Goal: Task Accomplishment & Management: Manage account settings

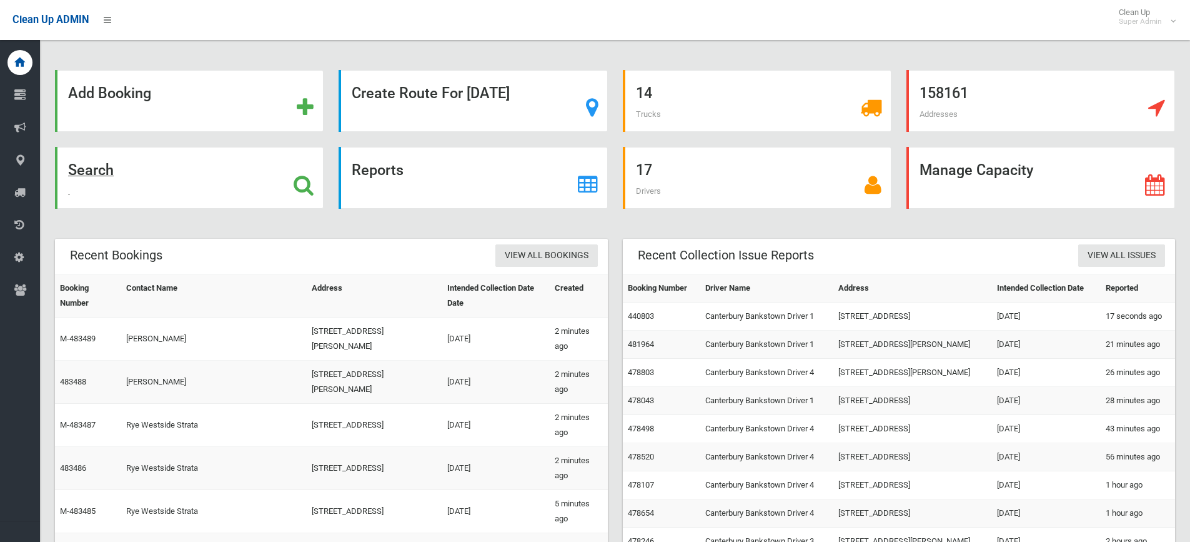
click at [96, 170] on strong "Search" at bounding box center [91, 169] width 46 height 17
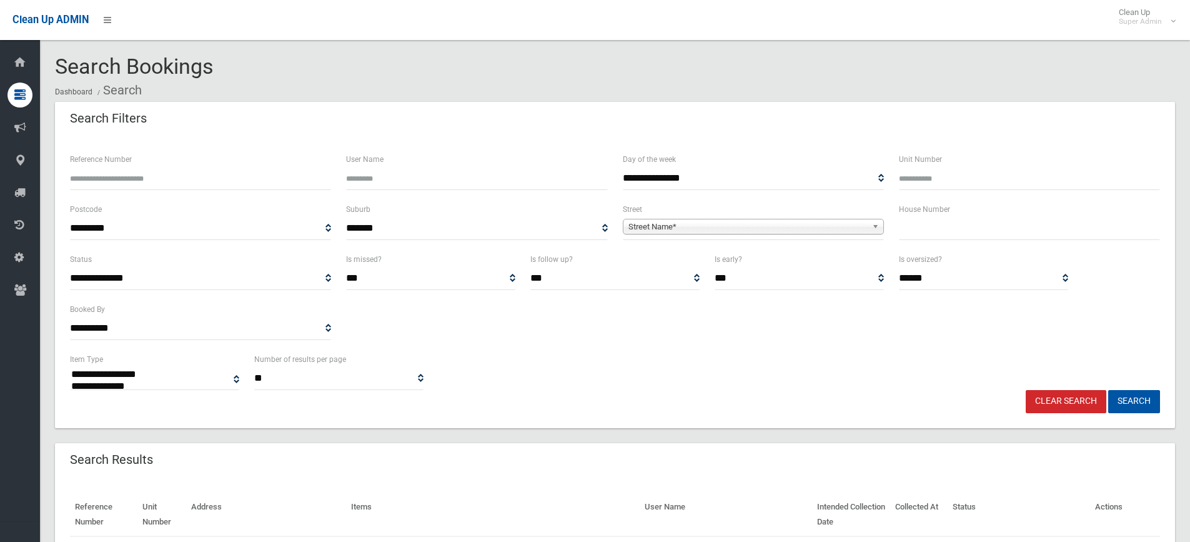
select select
click at [986, 236] on input "text" at bounding box center [1029, 228] width 261 height 23
type input "**"
click at [833, 222] on span "Street Name*" at bounding box center [748, 226] width 239 height 15
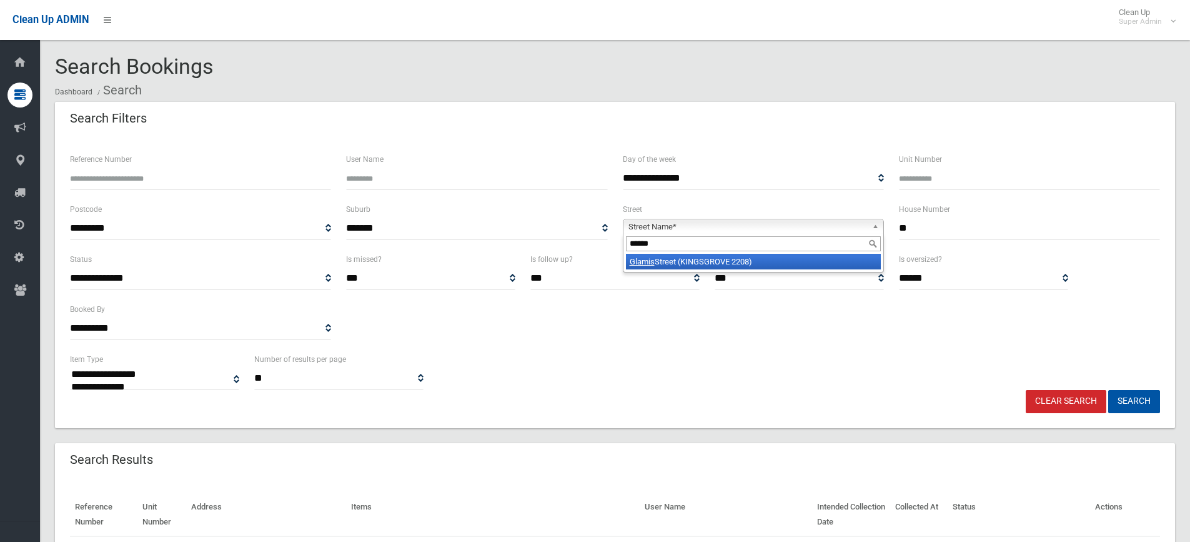
type input "******"
click at [769, 256] on li "Glamis Street (KINGSGROVE 2208)" at bounding box center [753, 262] width 255 height 16
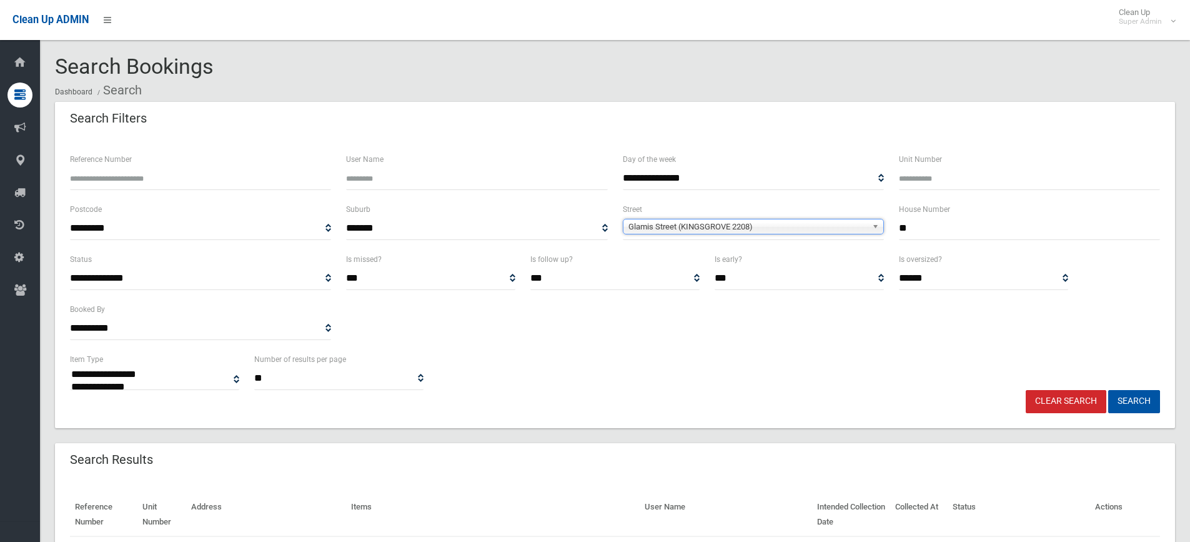
click at [1108, 390] on button "Search" at bounding box center [1134, 401] width 52 height 23
click at [932, 231] on input "**" at bounding box center [1029, 228] width 261 height 23
click at [1108, 390] on button "Search" at bounding box center [1134, 401] width 52 height 23
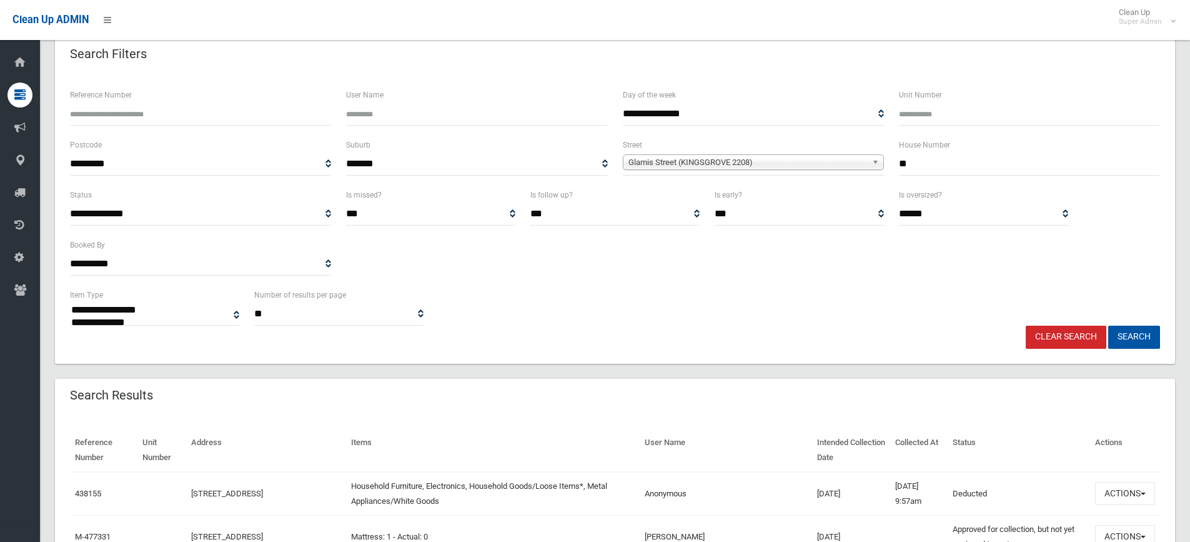
scroll to position [62, 0]
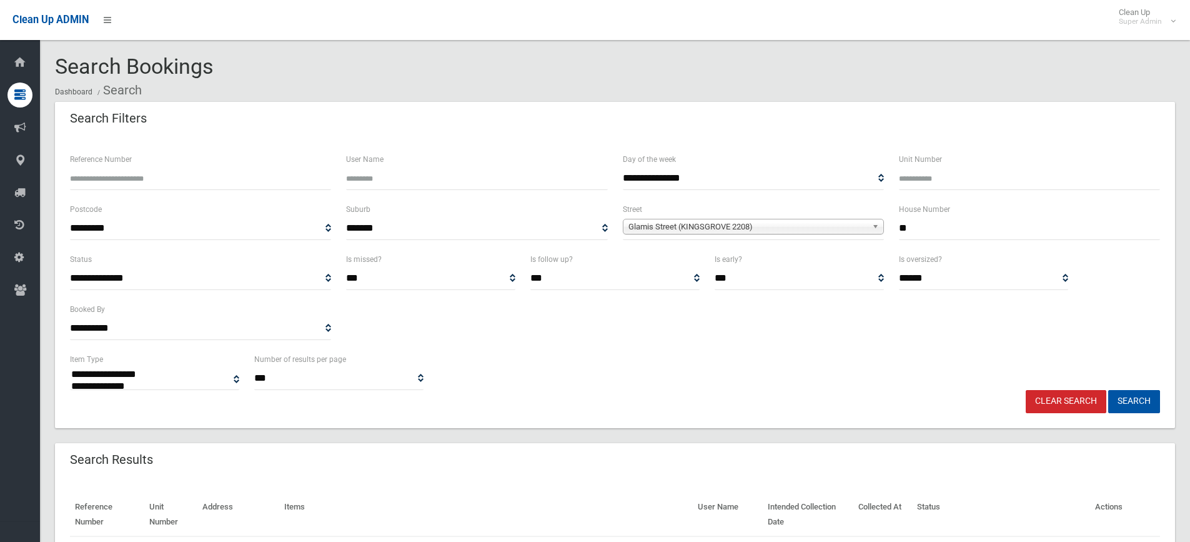
select select
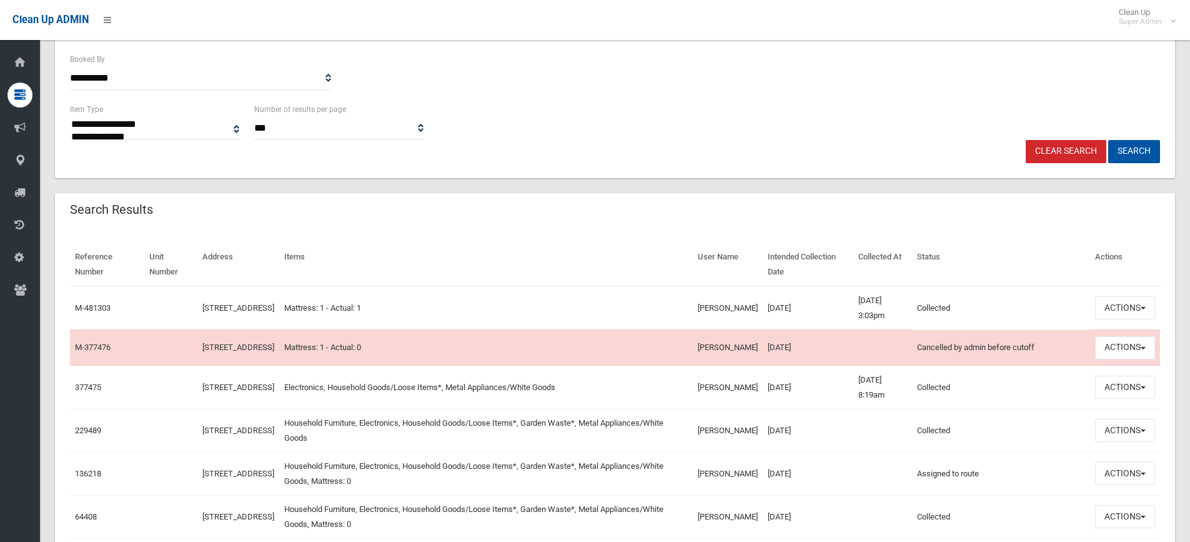
scroll to position [250, 0]
click at [1125, 289] on td "Actions View Booking Edit Booking Clone Booking Add Booking Images Resend Confi…" at bounding box center [1125, 308] width 70 height 44
click at [1128, 307] on button "Actions" at bounding box center [1125, 307] width 60 height 23
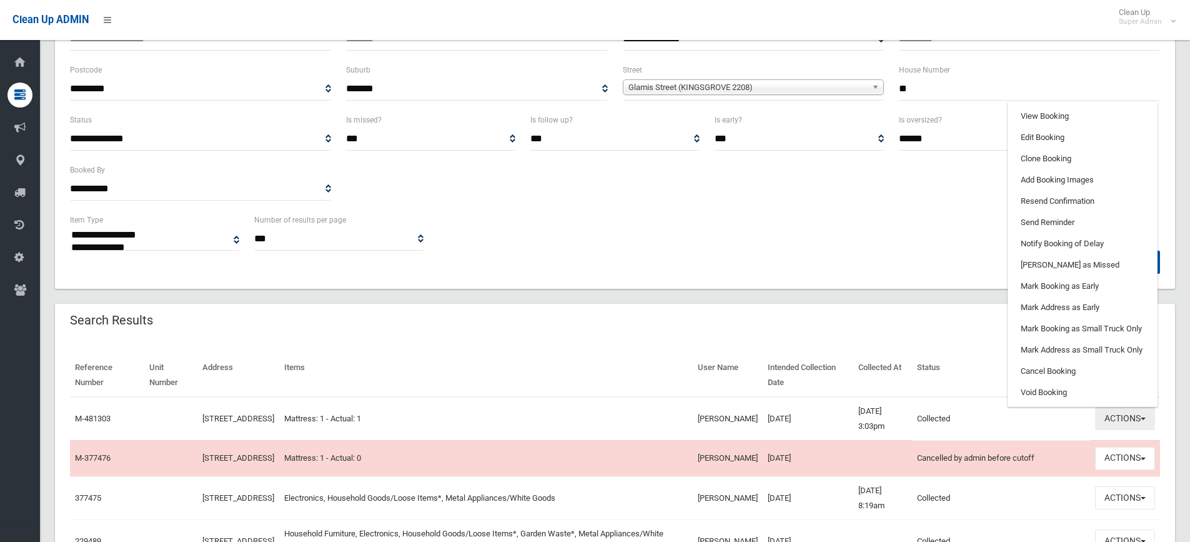
scroll to position [125, 0]
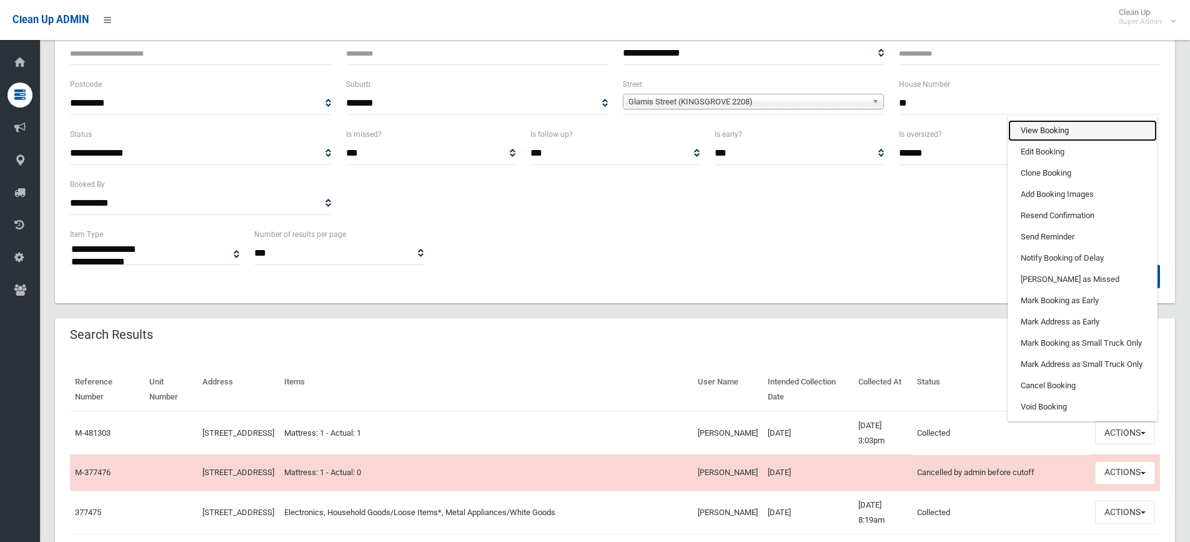
click at [1035, 127] on link "View Booking" at bounding box center [1082, 130] width 149 height 21
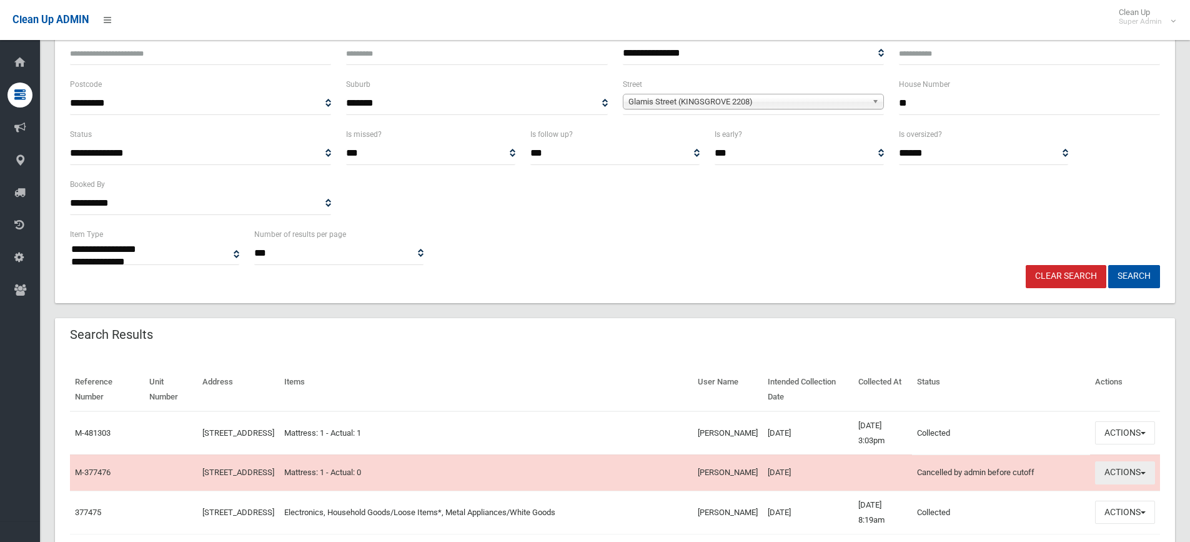
click at [1115, 482] on button "Actions" at bounding box center [1125, 472] width 60 height 23
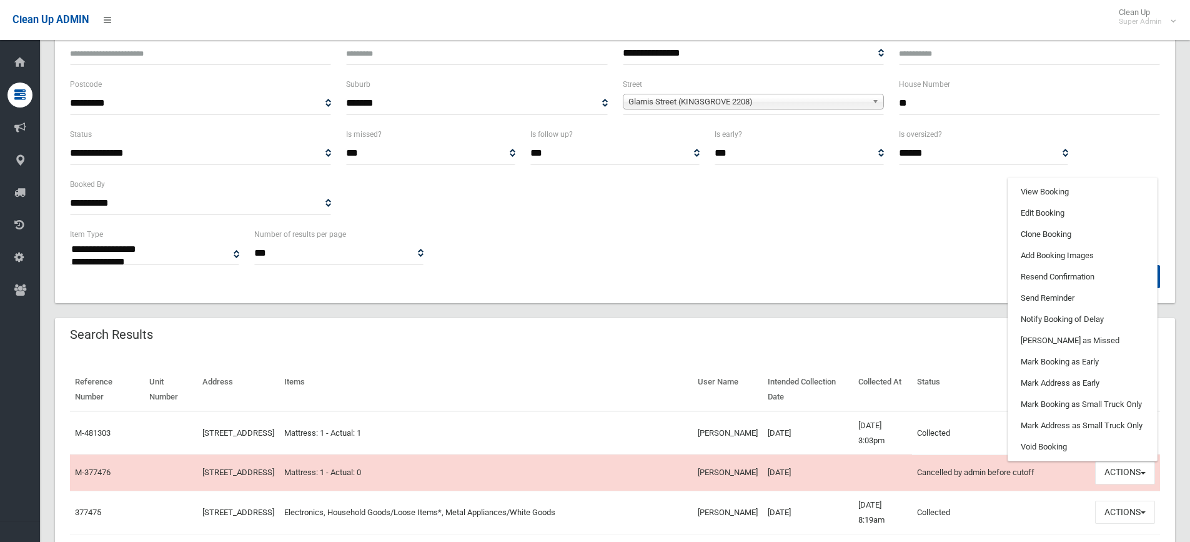
click at [587, 427] on td "Mattress: 1 - Actual: 1" at bounding box center [486, 433] width 414 height 44
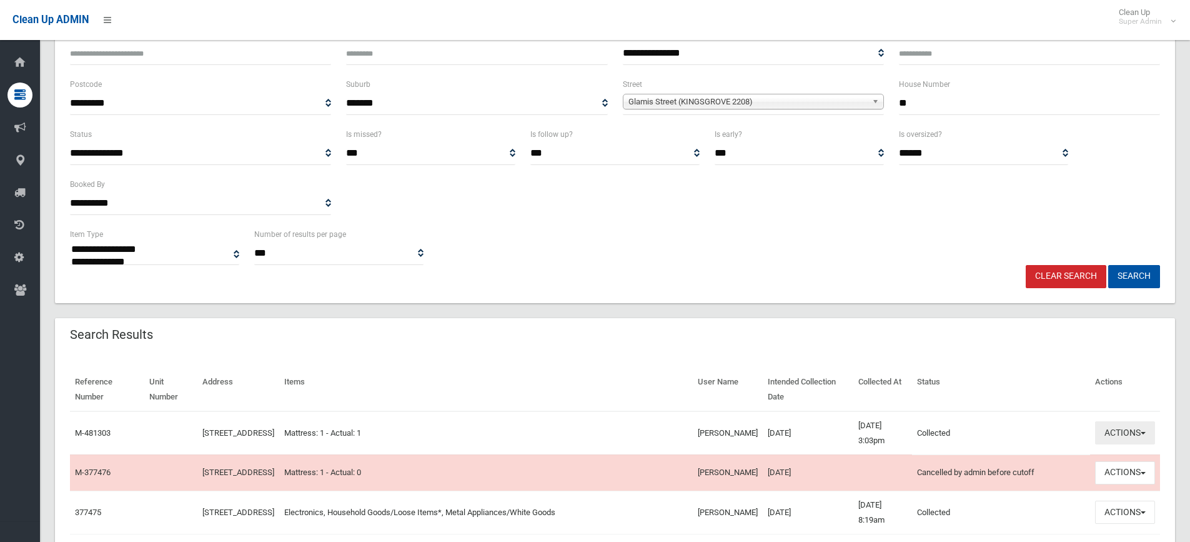
click at [1138, 432] on button "Actions" at bounding box center [1125, 432] width 60 height 23
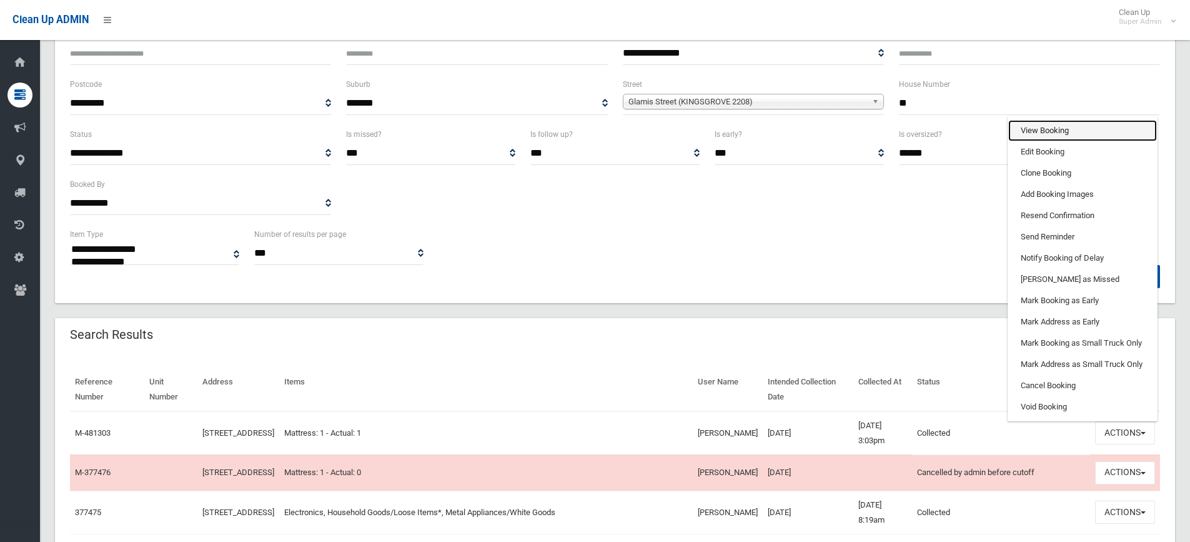
click at [1046, 126] on link "View Booking" at bounding box center [1082, 130] width 149 height 21
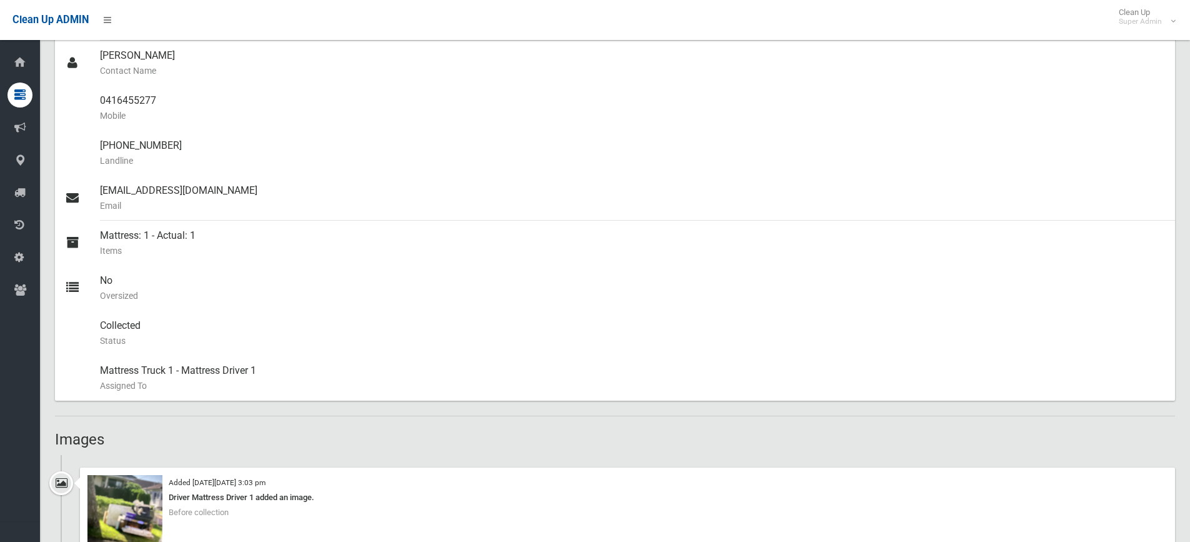
scroll to position [625, 0]
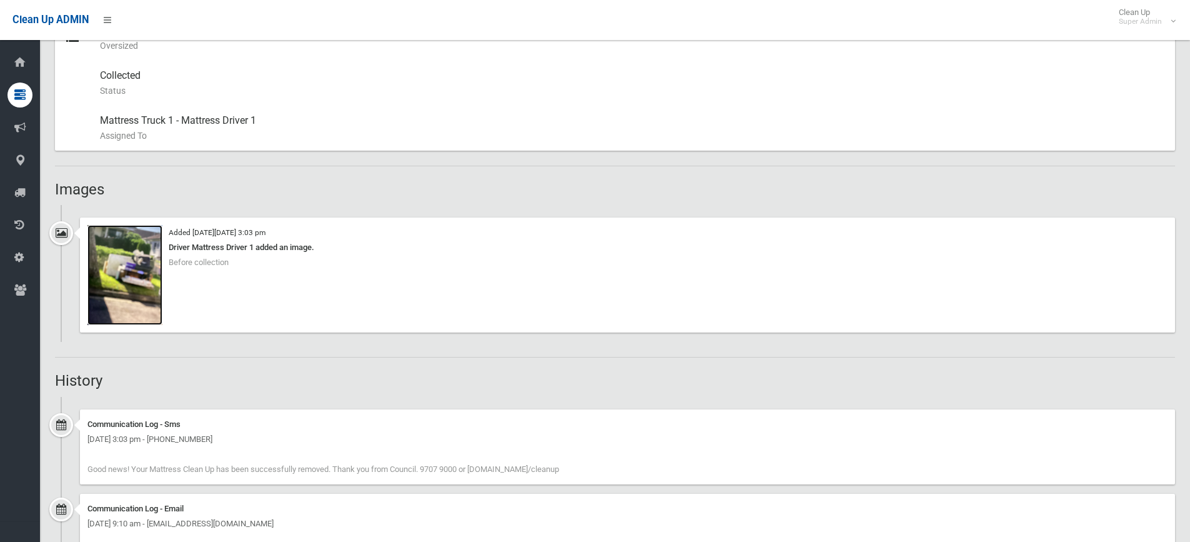
click at [147, 279] on img at bounding box center [124, 275] width 75 height 100
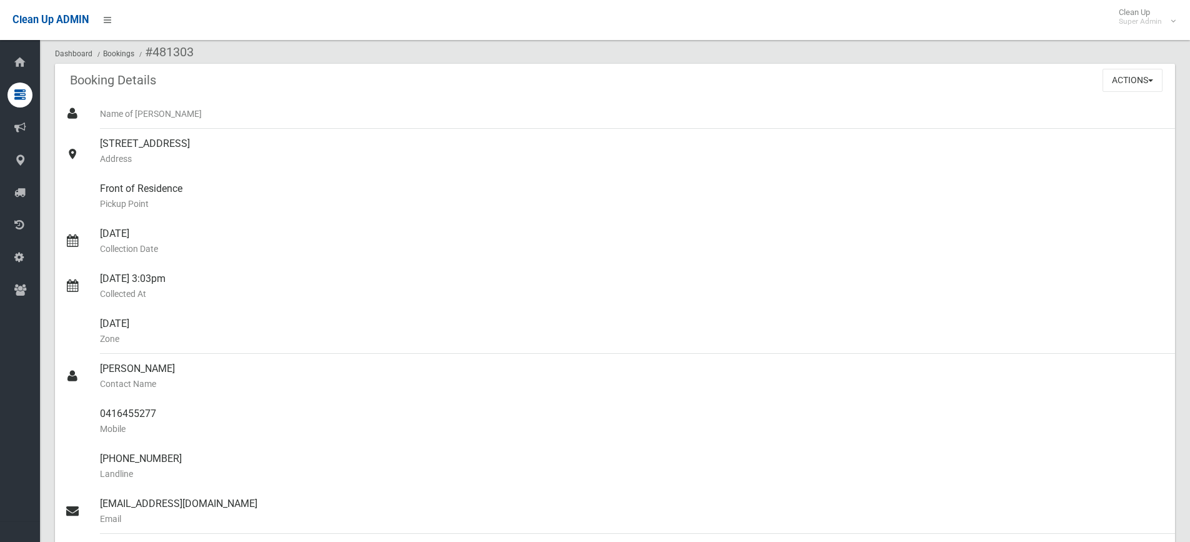
scroll to position [0, 0]
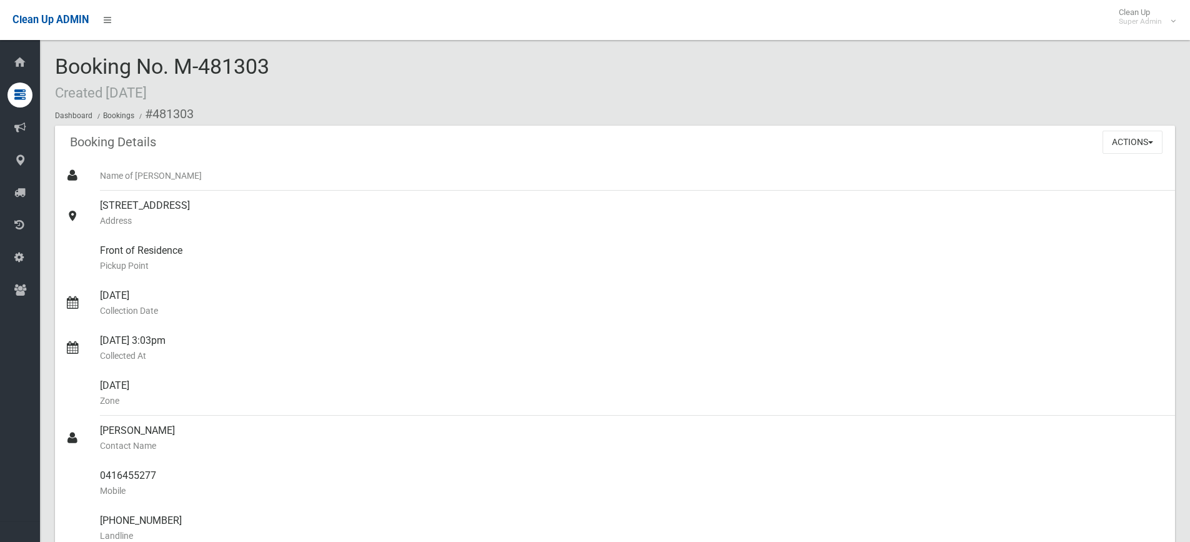
click at [124, 91] on small "Created 26/08/2025" at bounding box center [101, 92] width 92 height 16
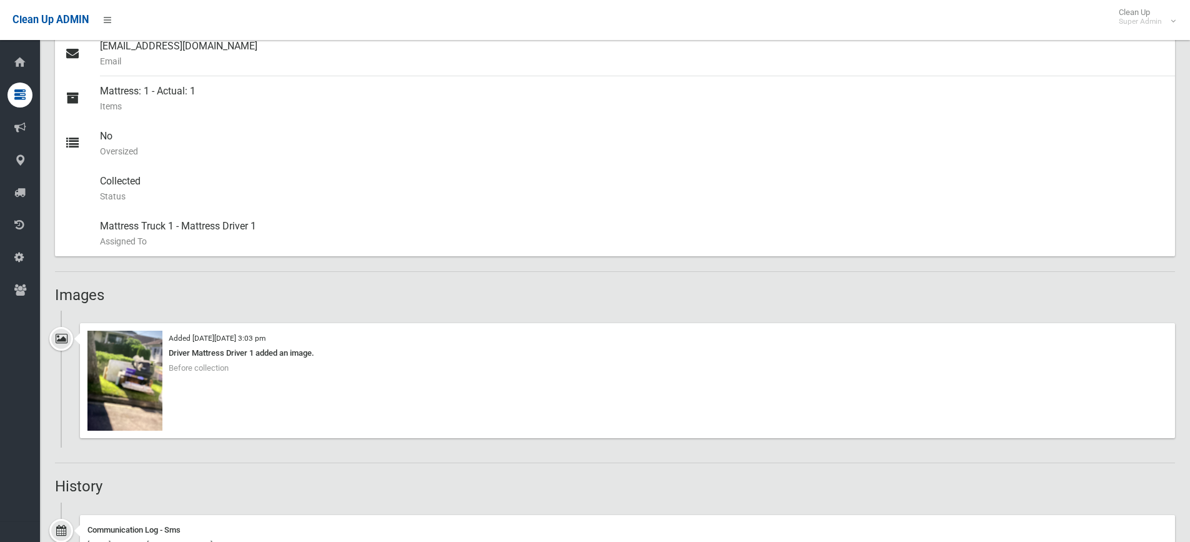
scroll to position [499, 0]
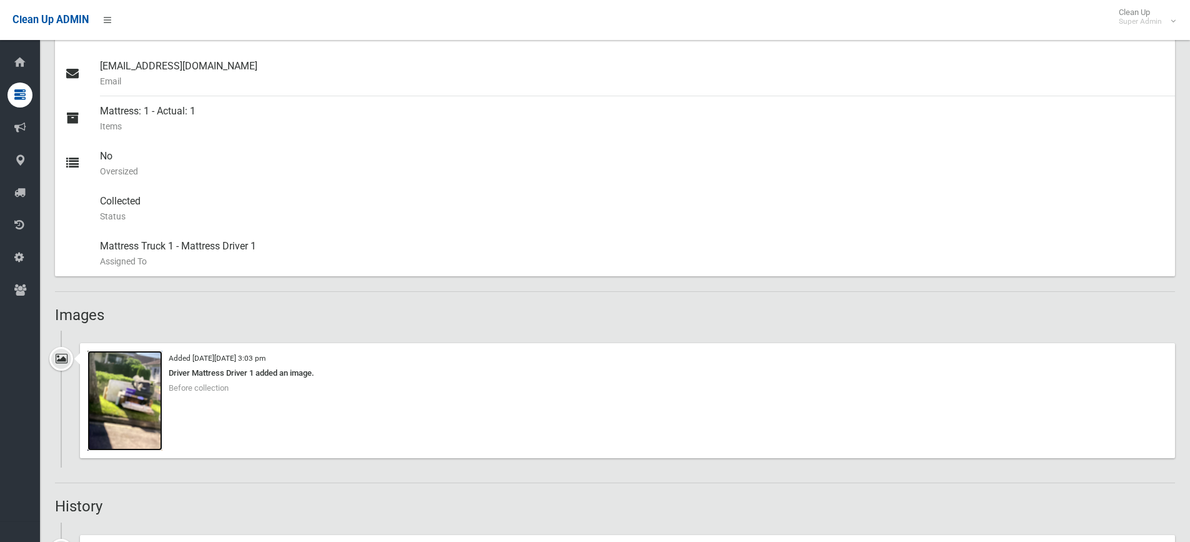
click at [142, 391] on img at bounding box center [124, 400] width 75 height 100
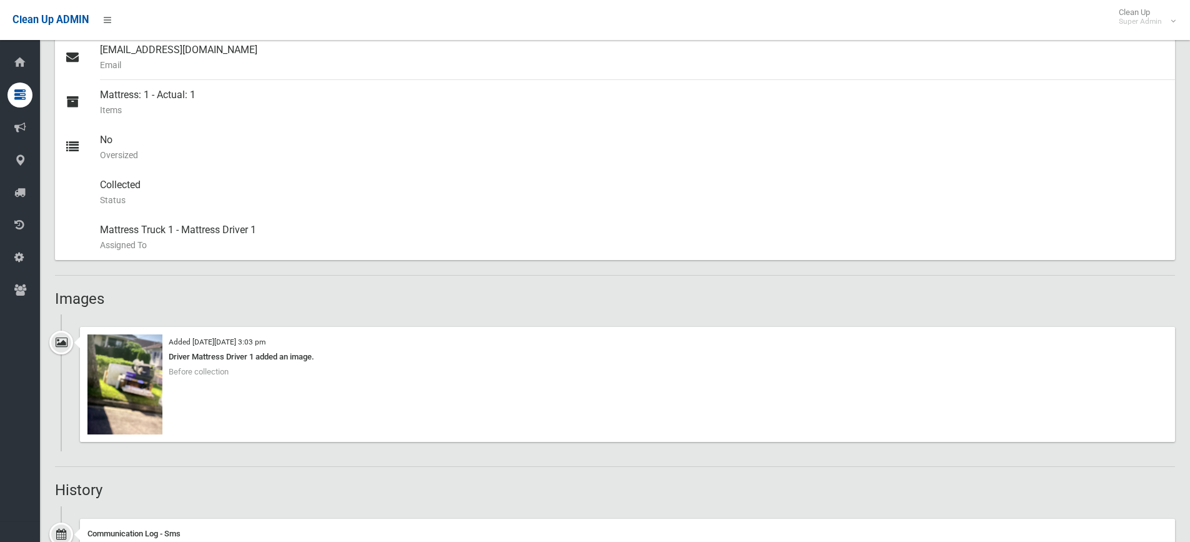
scroll to position [687, 0]
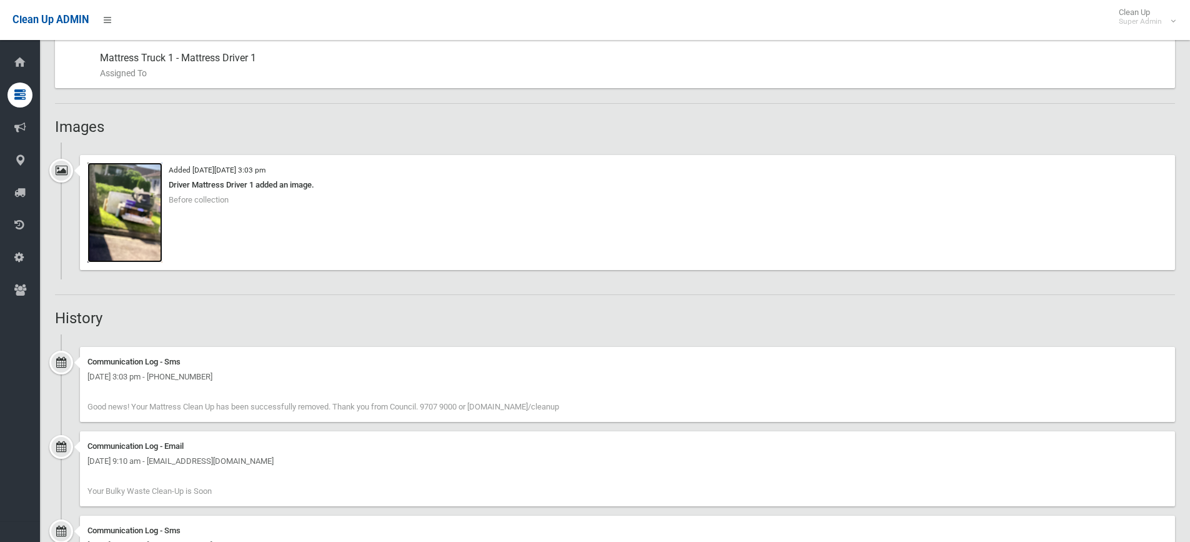
click at [137, 224] on img at bounding box center [124, 212] width 75 height 100
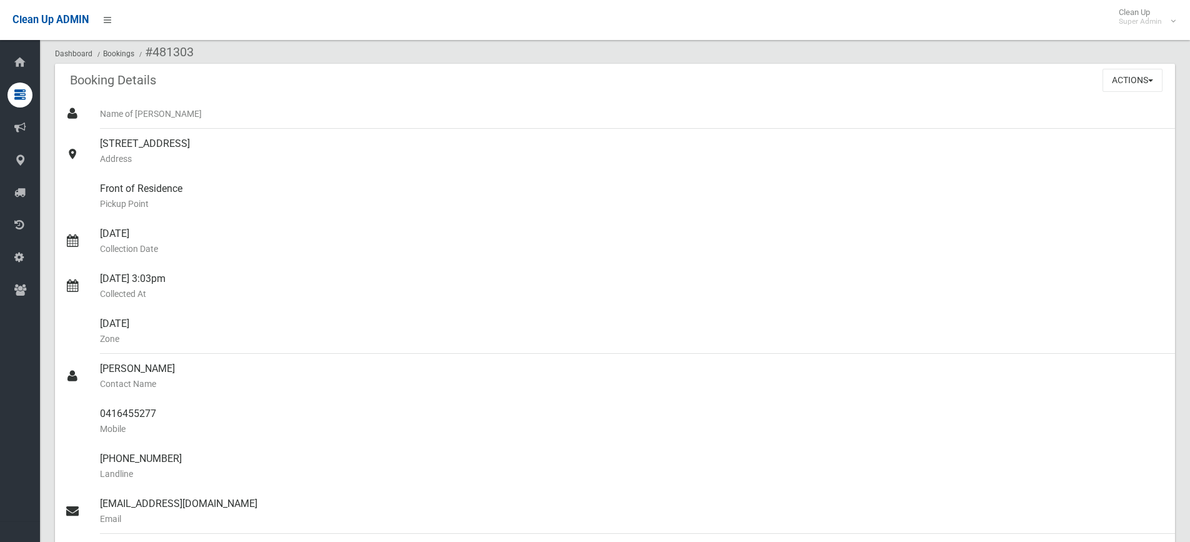
scroll to position [0, 0]
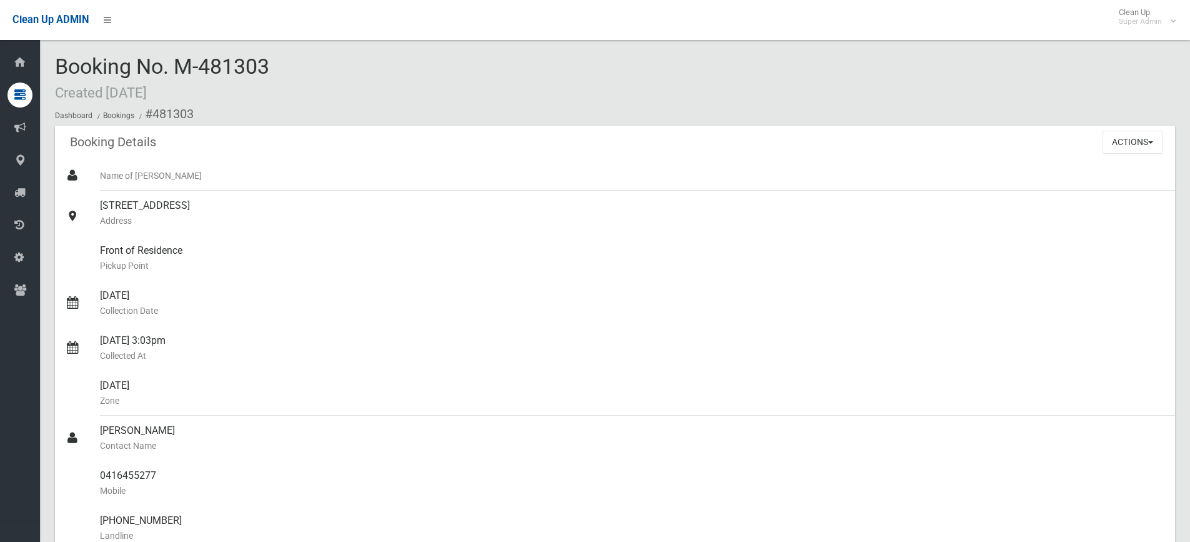
drag, startPoint x: 281, startPoint y: 69, endPoint x: 56, endPoint y: 71, distance: 224.3
click at [56, 71] on div "Booking No. M-481303 Created [DATE] Dashboard Bookings #481303" at bounding box center [615, 90] width 1120 height 71
drag, startPoint x: 239, startPoint y: 203, endPoint x: 73, endPoint y: 200, distance: 165.6
click at [73, 200] on link "[STREET_ADDRESS] Address" at bounding box center [615, 213] width 1120 height 45
copy link "[STREET_ADDRESS]"
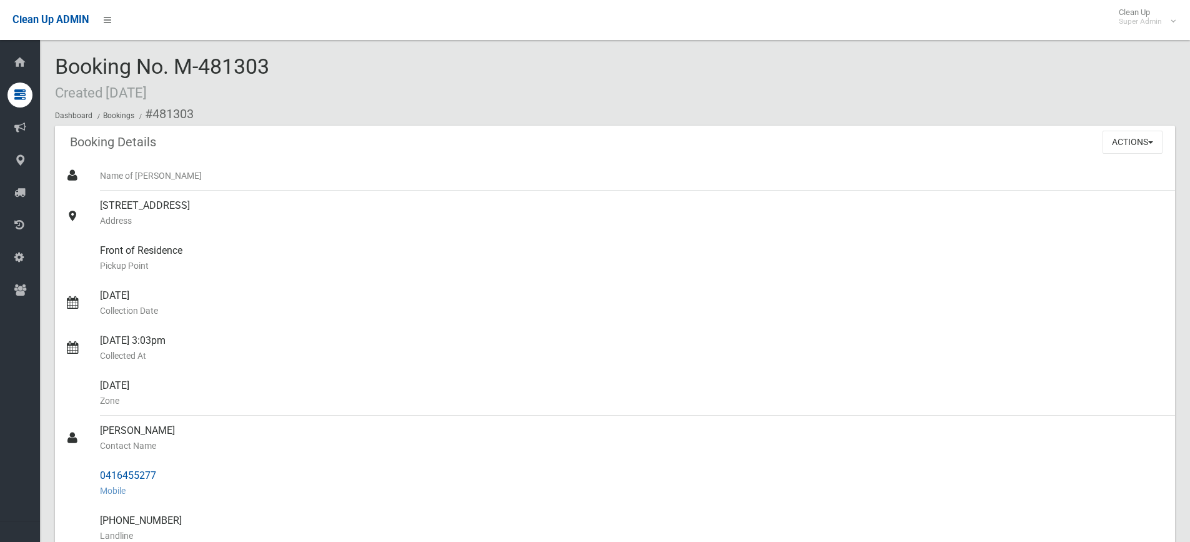
drag, startPoint x: 389, startPoint y: 485, endPoint x: 382, endPoint y: 485, distance: 6.9
click at [389, 485] on small "Mobile" at bounding box center [632, 490] width 1065 height 15
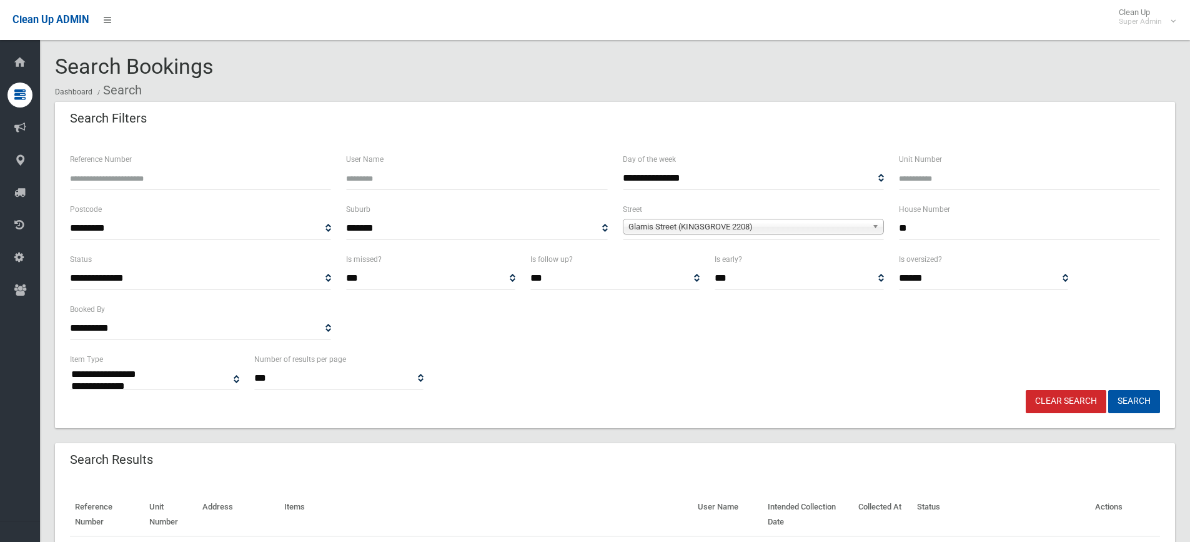
select select
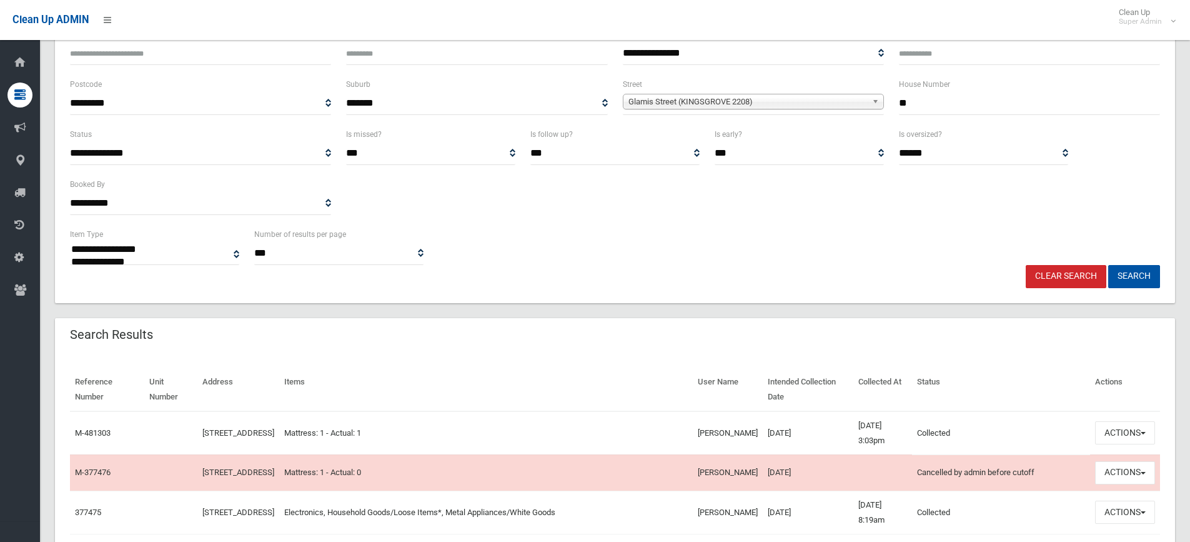
drag, startPoint x: 1116, startPoint y: 433, endPoint x: 1090, endPoint y: 432, distance: 25.6
click at [1082, 445] on td "Collected" at bounding box center [1001, 433] width 178 height 44
click at [1111, 425] on button "Actions" at bounding box center [1125, 432] width 60 height 23
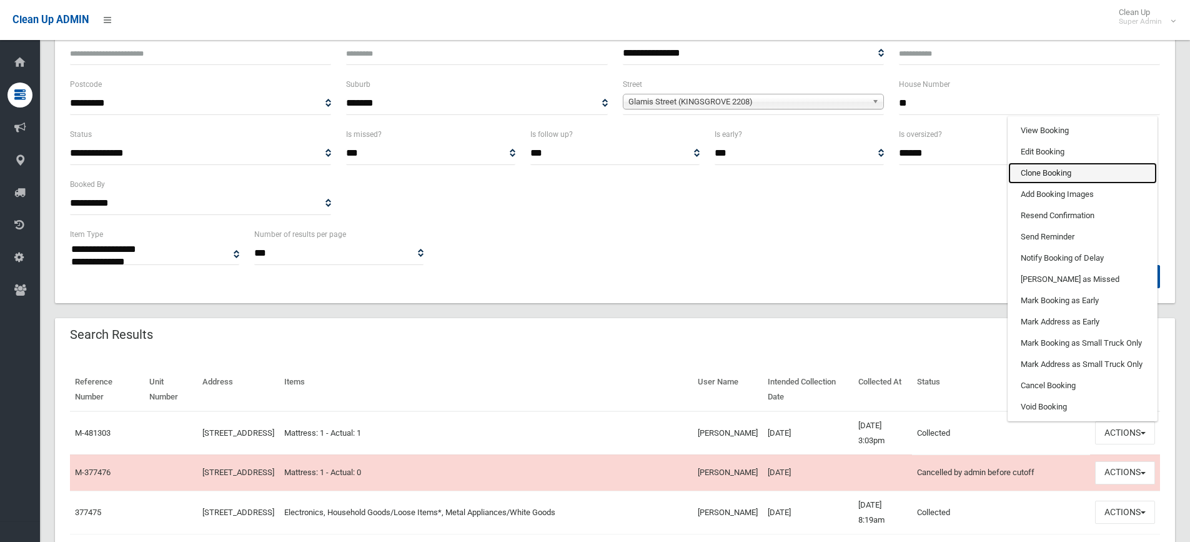
click at [1063, 174] on link "Clone Booking" at bounding box center [1082, 172] width 149 height 21
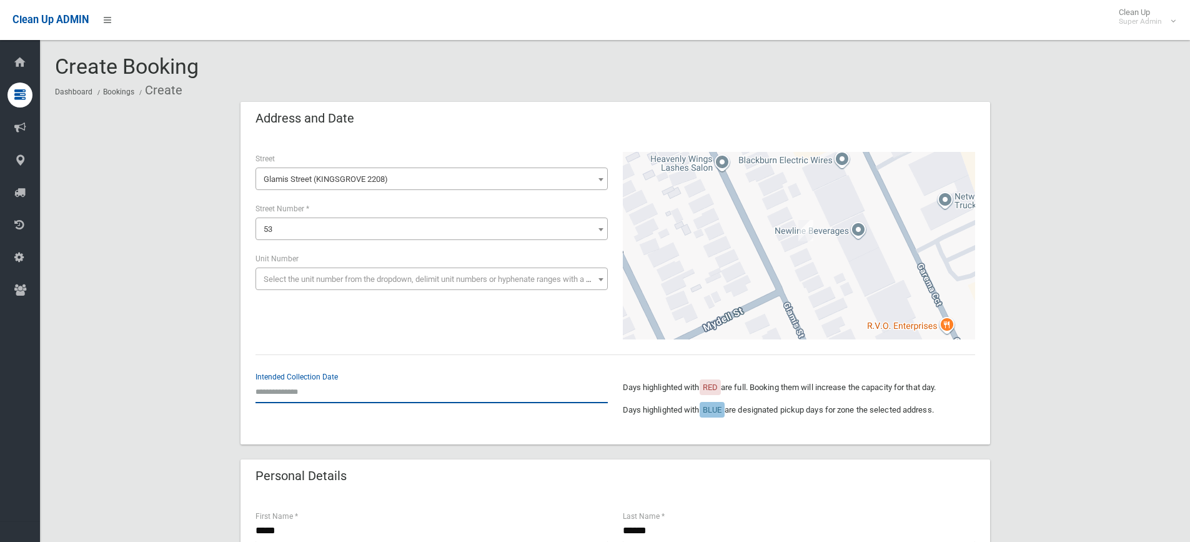
click at [279, 398] on input "text" at bounding box center [432, 391] width 352 height 23
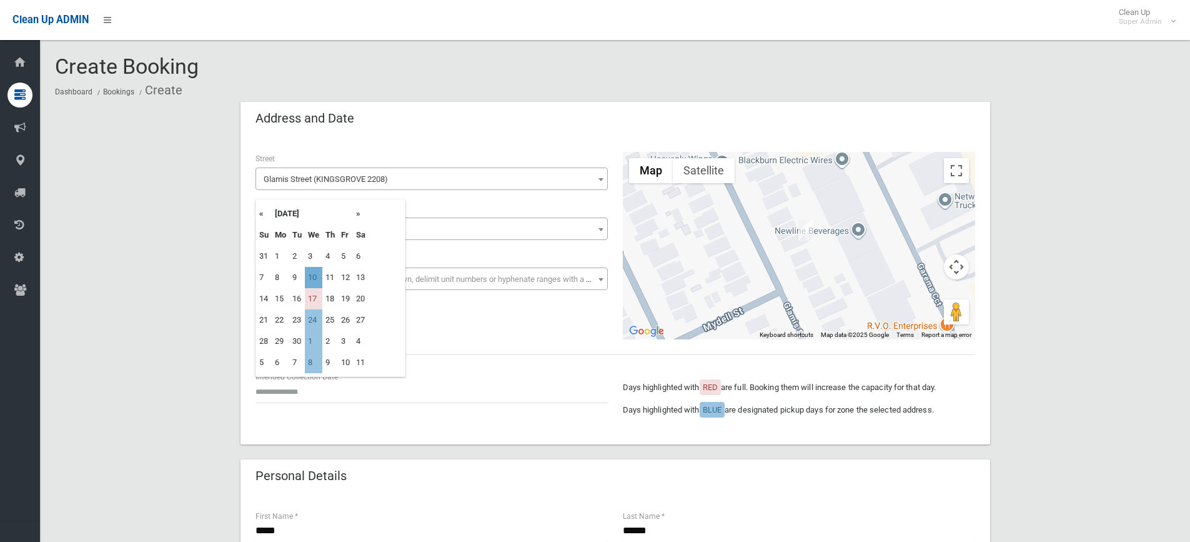
click at [318, 276] on td "10" at bounding box center [313, 277] width 17 height 21
type input "**********"
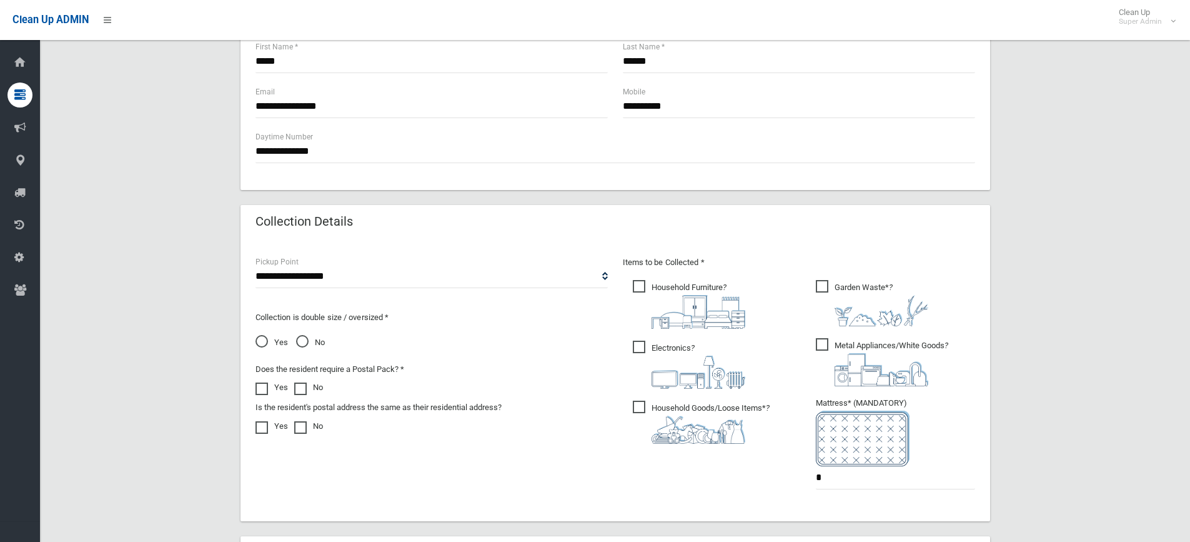
scroll to position [500, 0]
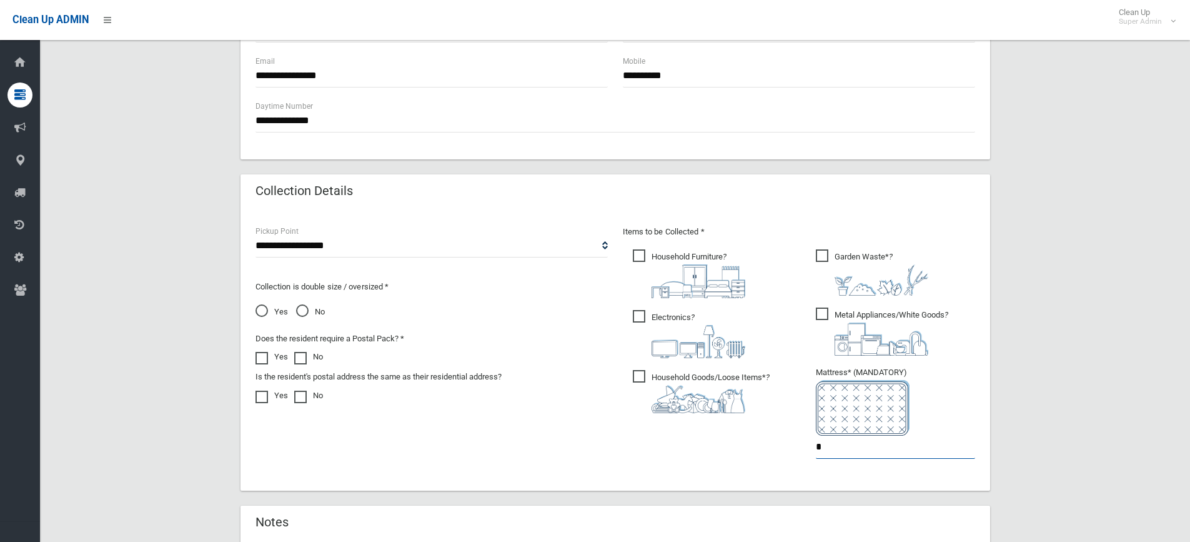
click at [834, 447] on input "*" at bounding box center [895, 446] width 159 height 23
type input "*"
click at [637, 256] on span "Household Furniture ?" at bounding box center [689, 273] width 112 height 49
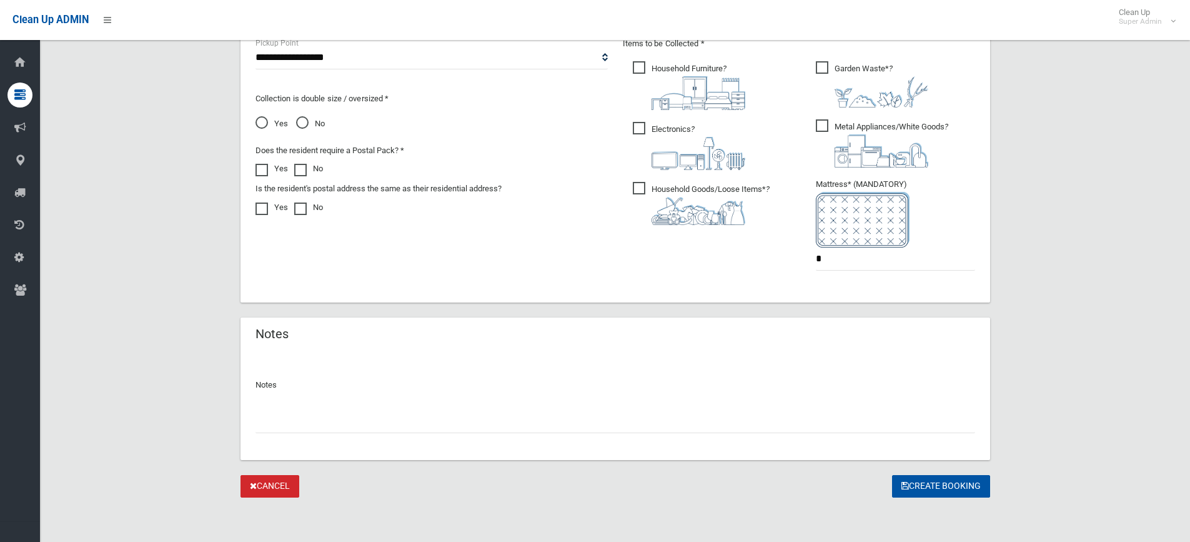
scroll to position [688, 0]
click at [458, 415] on input "text" at bounding box center [616, 420] width 720 height 23
type input "**********"
click at [962, 482] on button "Create Booking" at bounding box center [941, 485] width 98 height 23
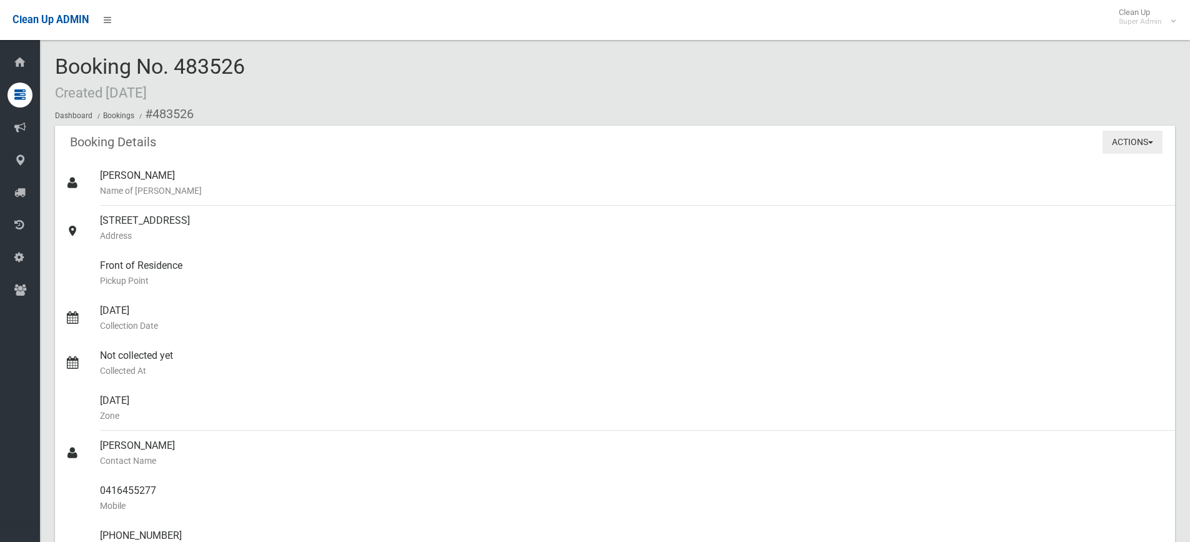
click at [1137, 147] on button "Actions" at bounding box center [1133, 142] width 60 height 23
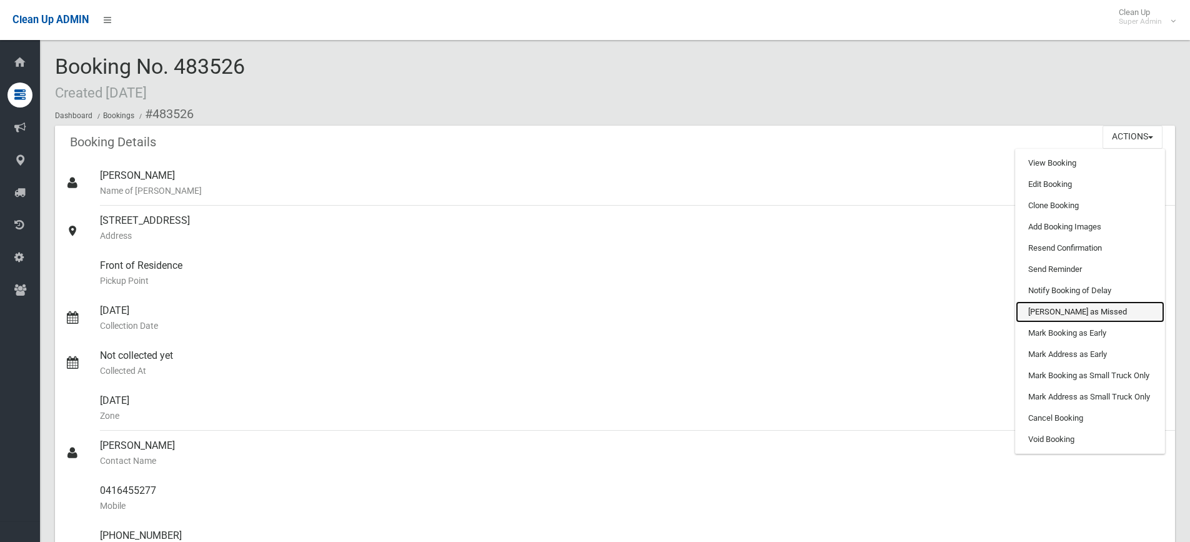
click at [1065, 310] on link "[PERSON_NAME] as Missed" at bounding box center [1090, 311] width 149 height 21
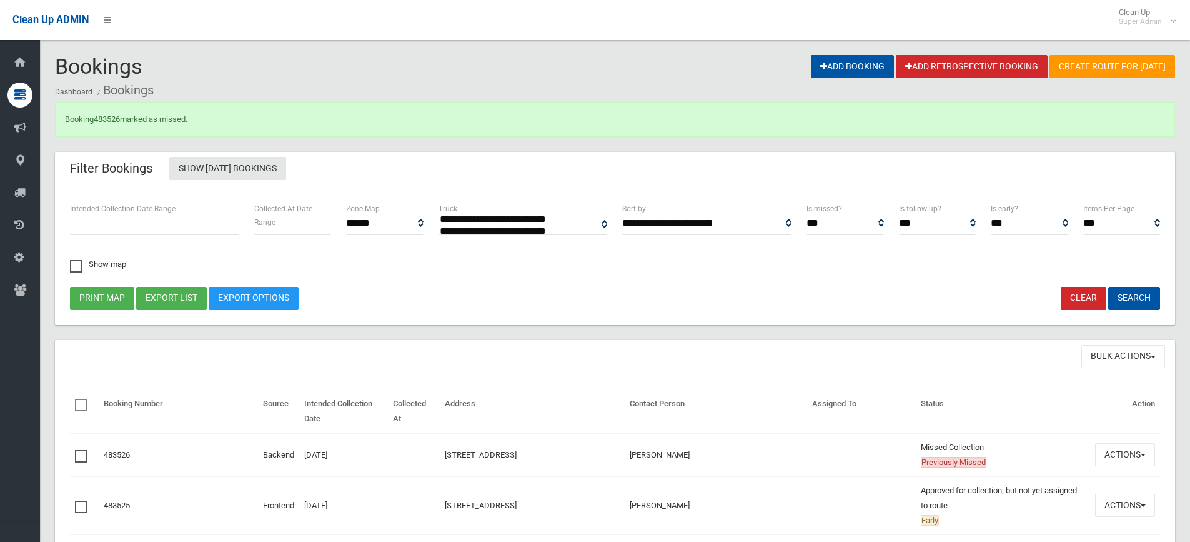
select select
drag, startPoint x: 124, startPoint y: 119, endPoint x: 96, endPoint y: 123, distance: 28.5
click at [96, 123] on div "Booking 483526 marked as missed." at bounding box center [615, 119] width 1120 height 35
copy link "483526"
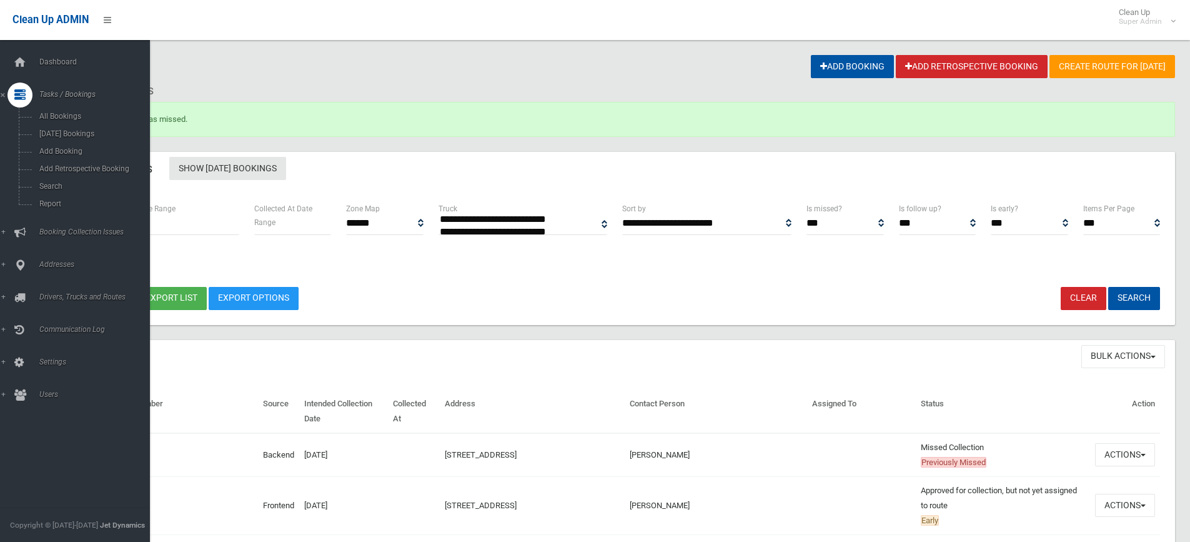
drag, startPoint x: 38, startPoint y: 61, endPoint x: 653, endPoint y: 211, distance: 632.8
click at [39, 60] on span "Dashboard" at bounding box center [98, 61] width 124 height 9
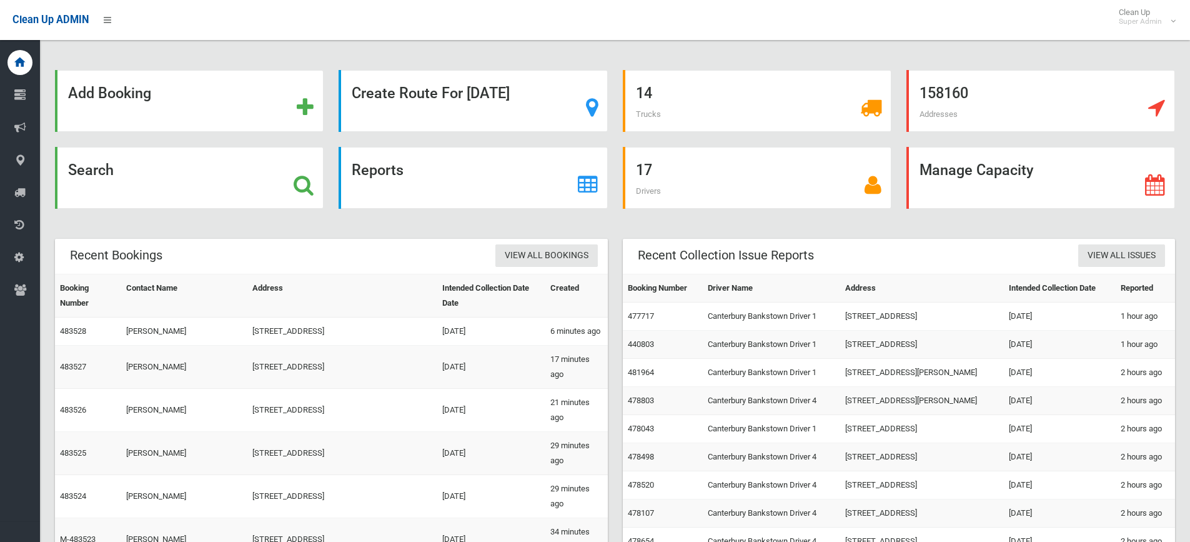
click at [89, 167] on strong "Search" at bounding box center [91, 169] width 46 height 17
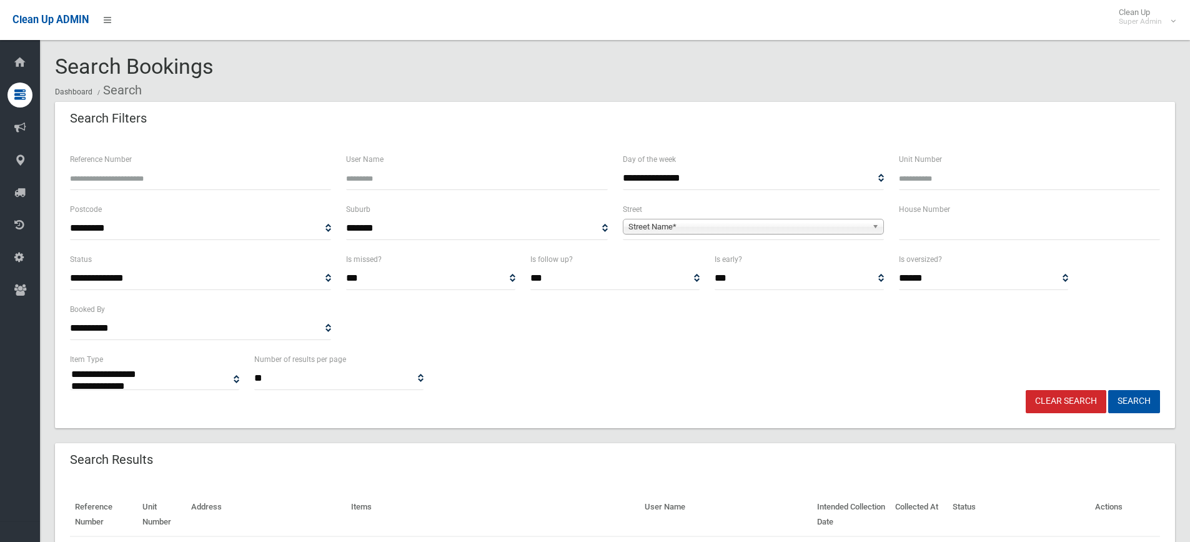
select select
click at [116, 186] on input "Reference Number" at bounding box center [200, 178] width 261 height 23
paste input "******"
type input "******"
click at [1108, 390] on button "Search" at bounding box center [1134, 401] width 52 height 23
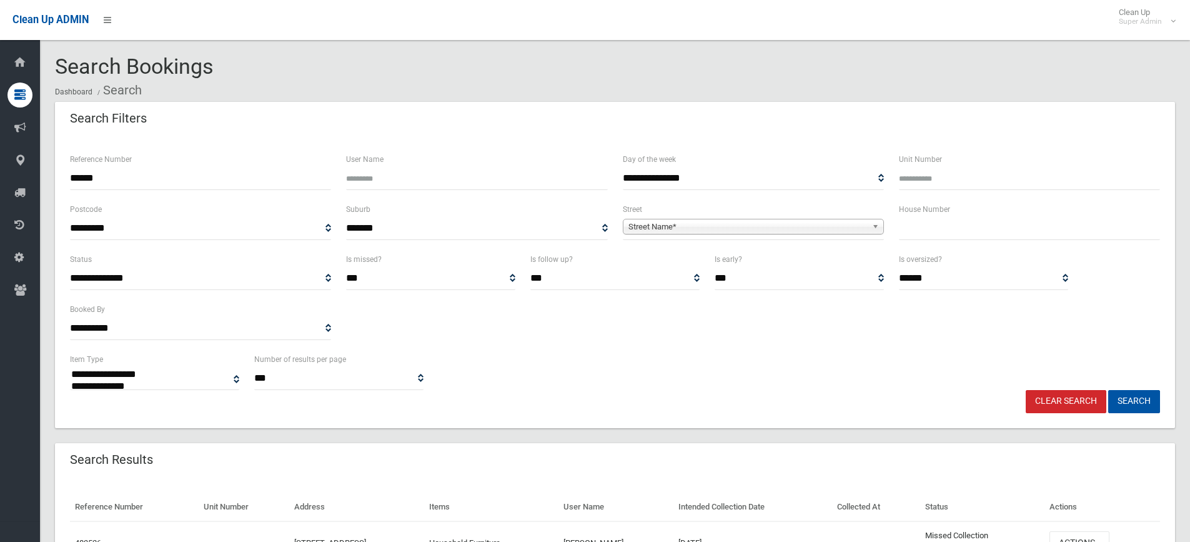
select select
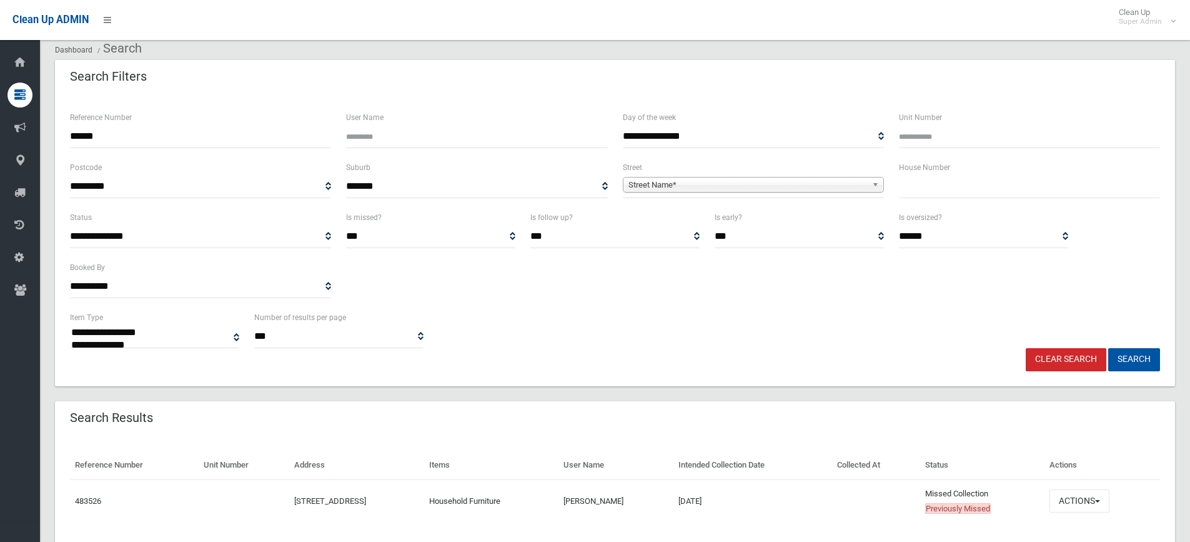
scroll to position [82, 0]
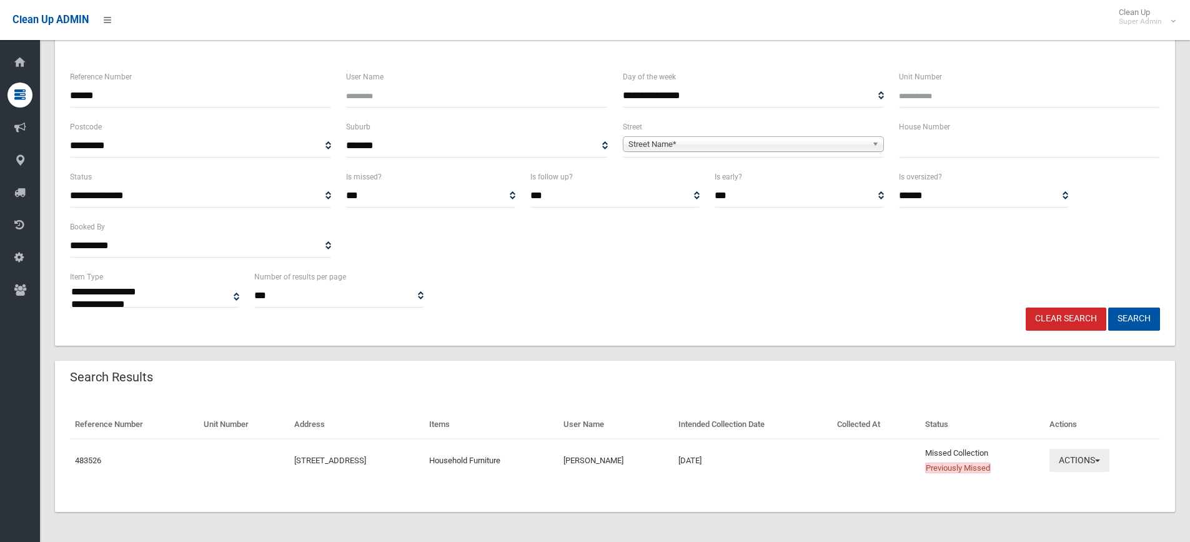
click at [1070, 467] on button "Actions" at bounding box center [1080, 460] width 60 height 23
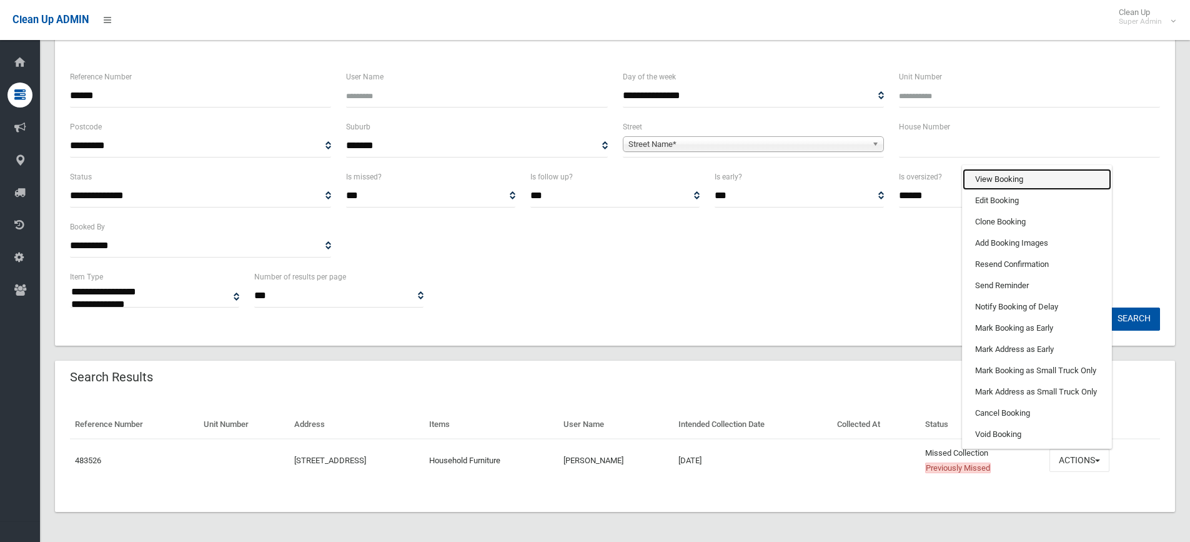
click at [1003, 176] on link "View Booking" at bounding box center [1037, 179] width 149 height 21
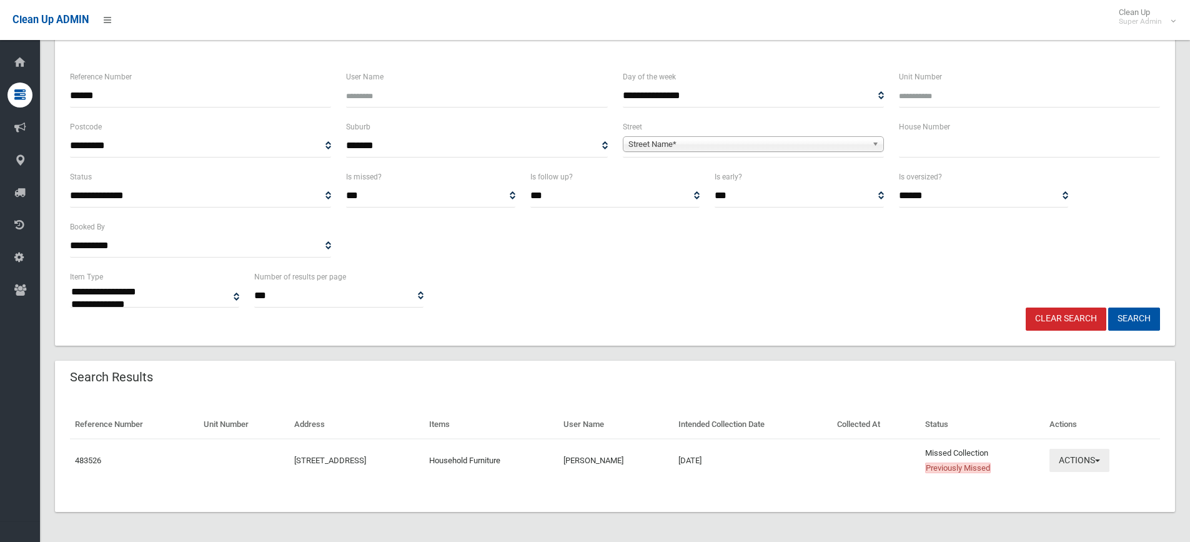
click at [1080, 466] on button "Actions" at bounding box center [1080, 460] width 60 height 23
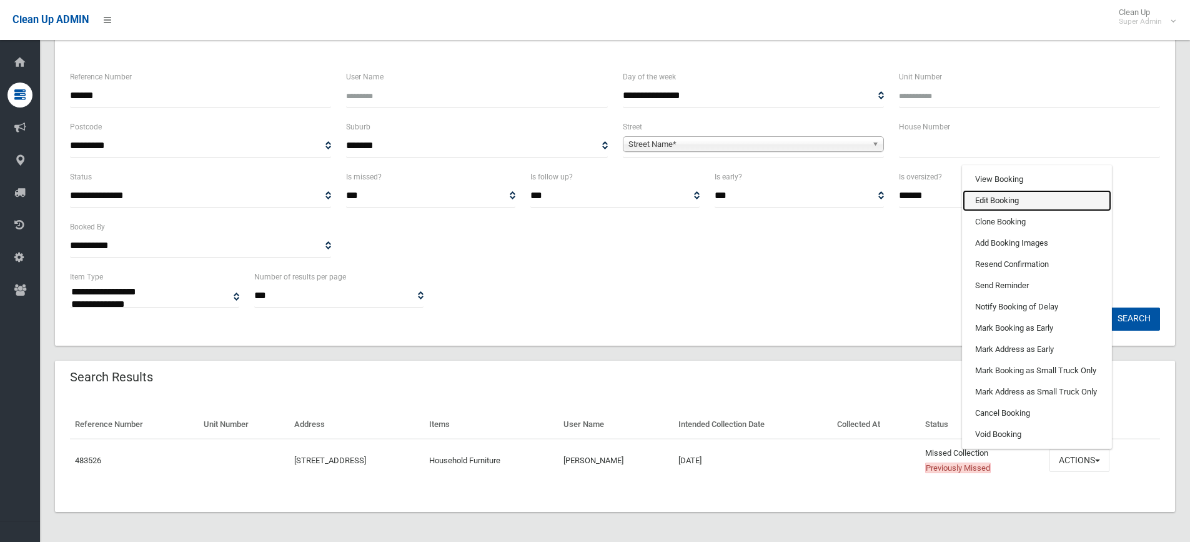
click at [1035, 195] on link "Edit Booking" at bounding box center [1037, 200] width 149 height 21
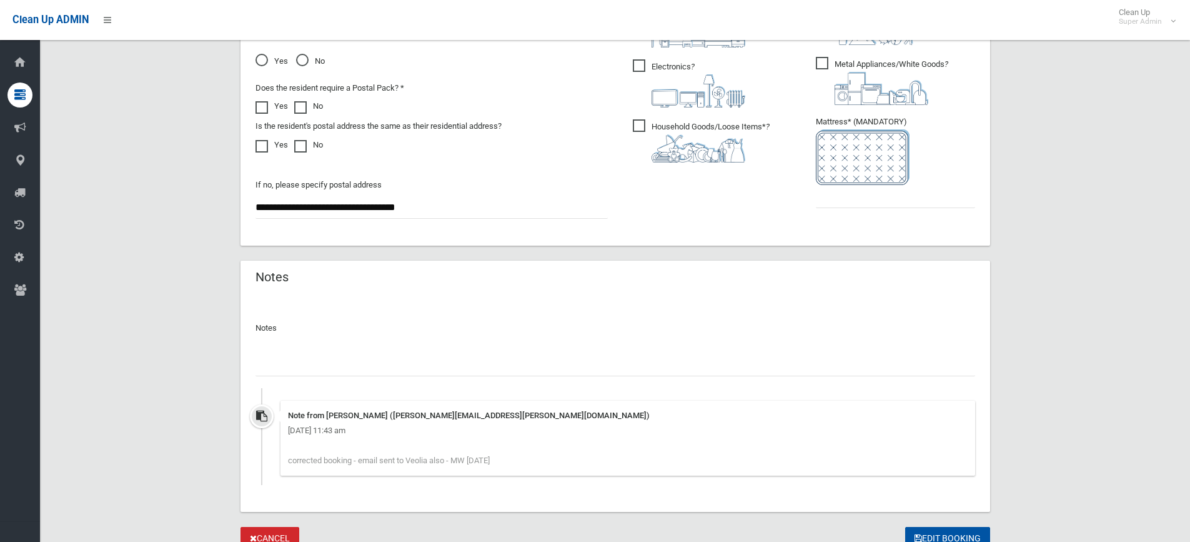
scroll to position [803, 0]
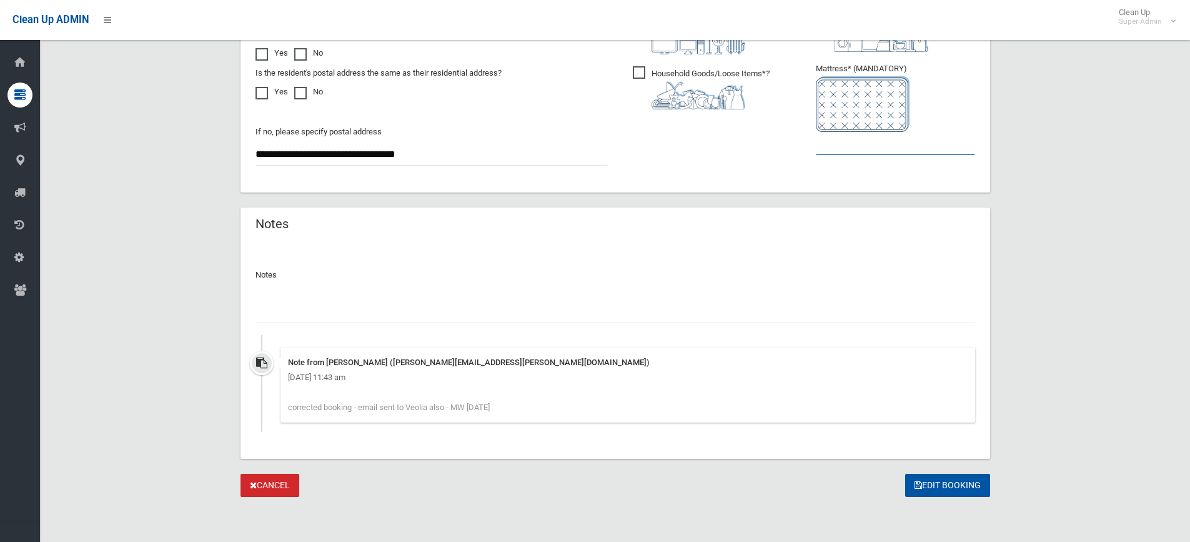
click at [833, 149] on input "text" at bounding box center [895, 143] width 159 height 23
type input "*"
click at [322, 301] on input "text" at bounding box center [616, 311] width 720 height 23
type input "*"
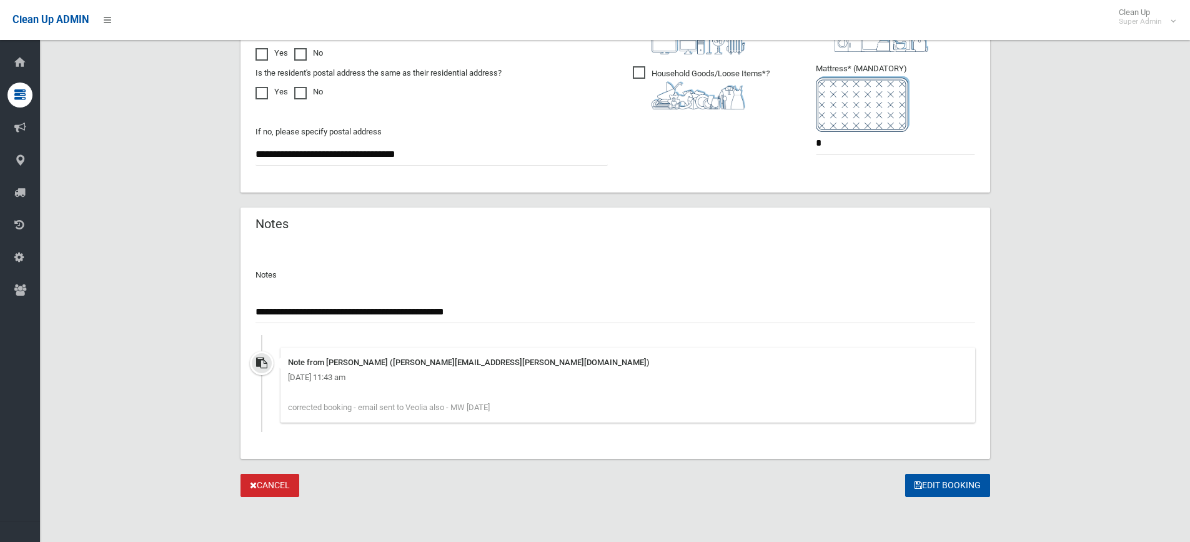
click at [502, 307] on input "**********" at bounding box center [616, 311] width 720 height 23
type input "**********"
click at [953, 482] on button "Edit Booking" at bounding box center [947, 485] width 85 height 23
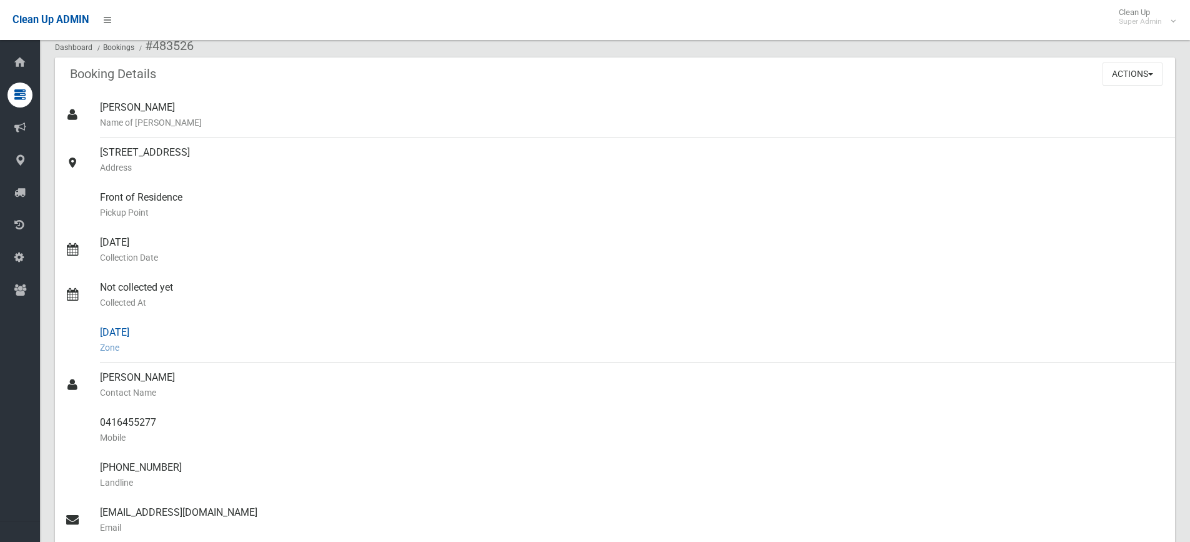
scroll to position [125, 0]
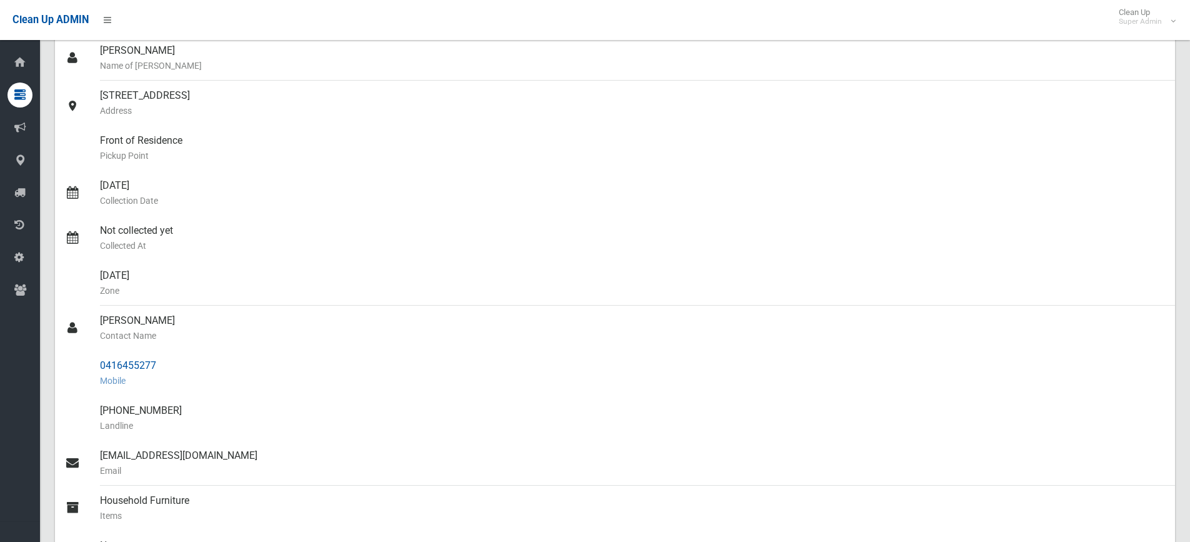
drag, startPoint x: 152, startPoint y: 362, endPoint x: 93, endPoint y: 355, distance: 59.1
click at [93, 355] on link "0416455277 Mobile" at bounding box center [615, 372] width 1120 height 45
copy link "0416455277"
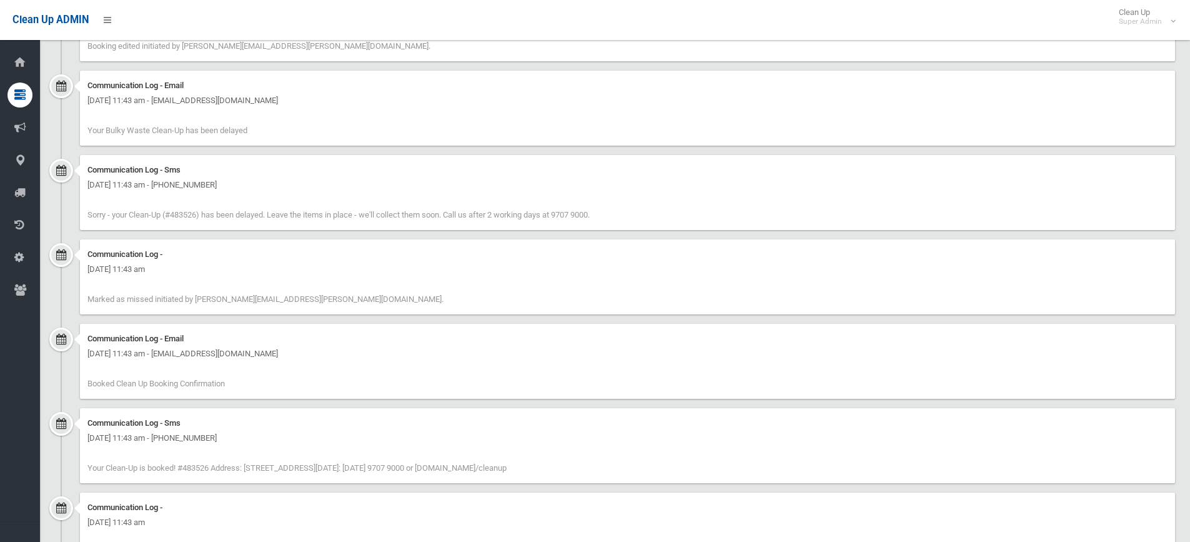
scroll to position [1120, 0]
